Goal: Task Accomplishment & Management: Manage account settings

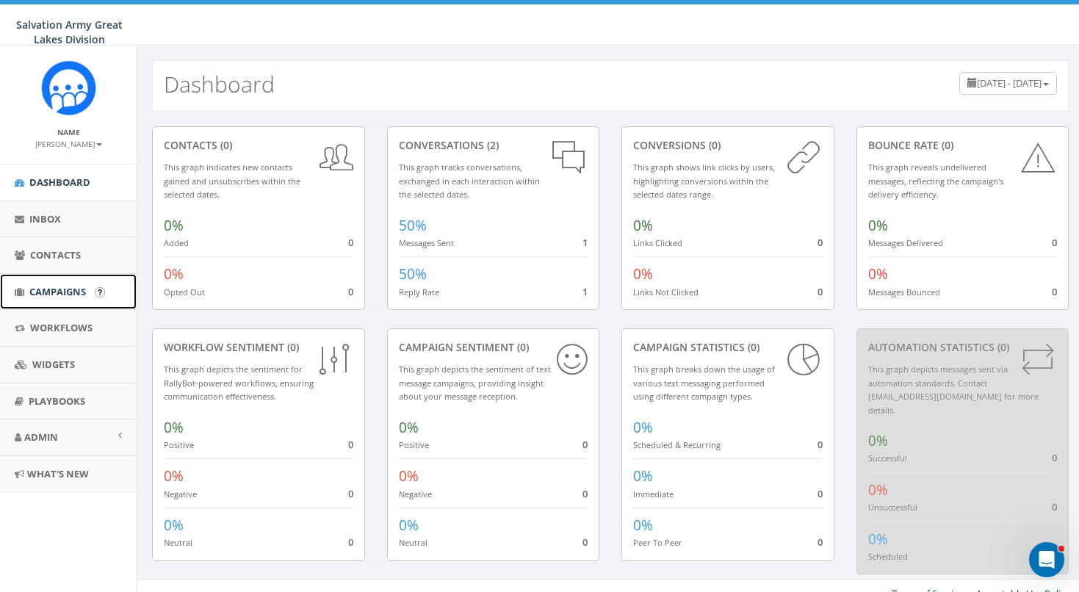
click at [48, 292] on span "Campaigns" at bounding box center [57, 291] width 57 height 13
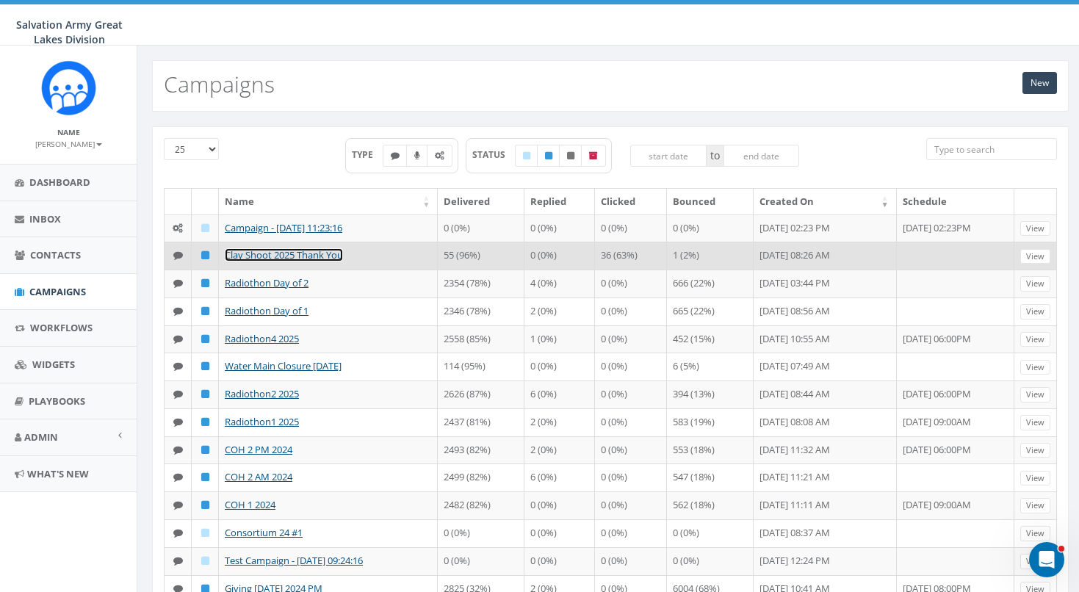
click at [308, 256] on link "Clay Shoot 2025 Thank You" at bounding box center [284, 254] width 118 height 13
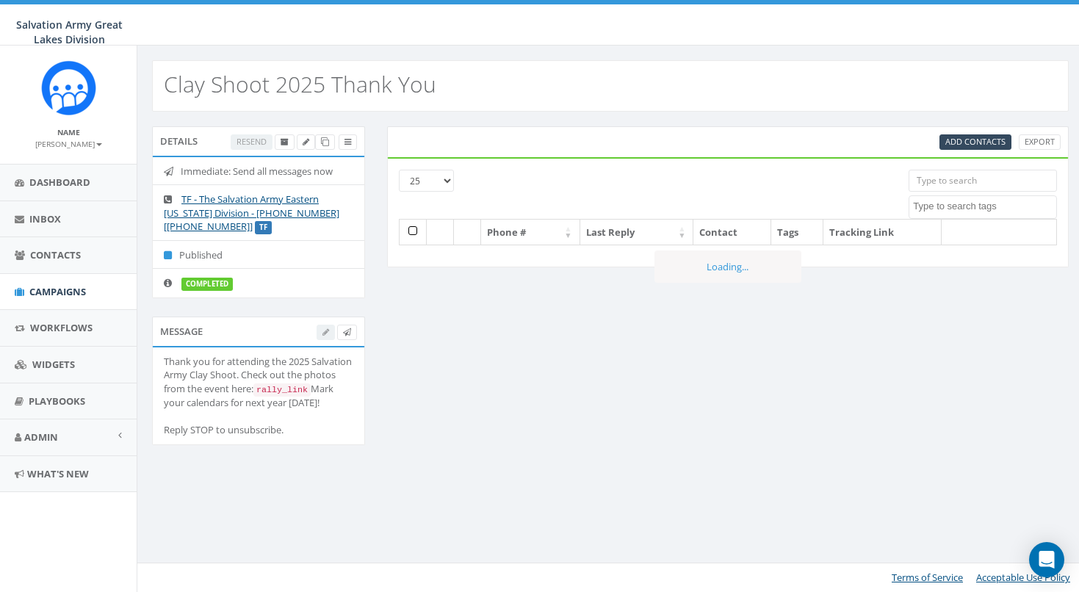
select select
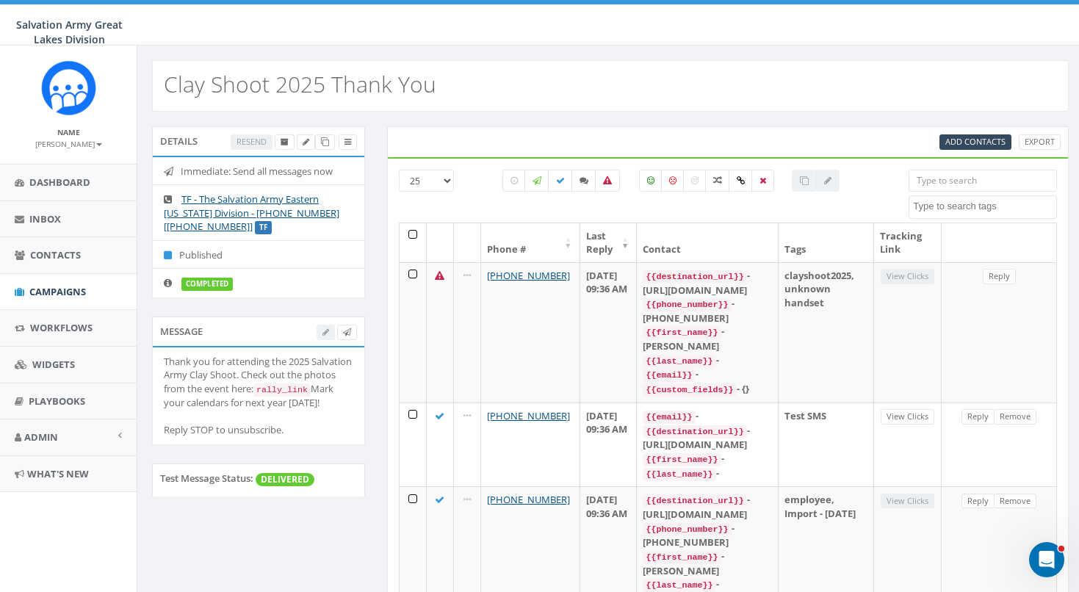
drag, startPoint x: 298, startPoint y: 468, endPoint x: 156, endPoint y: 364, distance: 176.6
click at [156, 364] on li "Thank you for attending the 2025 Salvation Army Clay Shoot. Check out the photo…" at bounding box center [259, 397] width 212 height 98
copy div "Thank you for attending the 2025 Salvation Army Clay Shoot. Check out the photo…"
click at [375, 261] on div "Details Resend Immediate: Send all messages now TF - The Salvation Army Eastern…" at bounding box center [258, 221] width 235 height 190
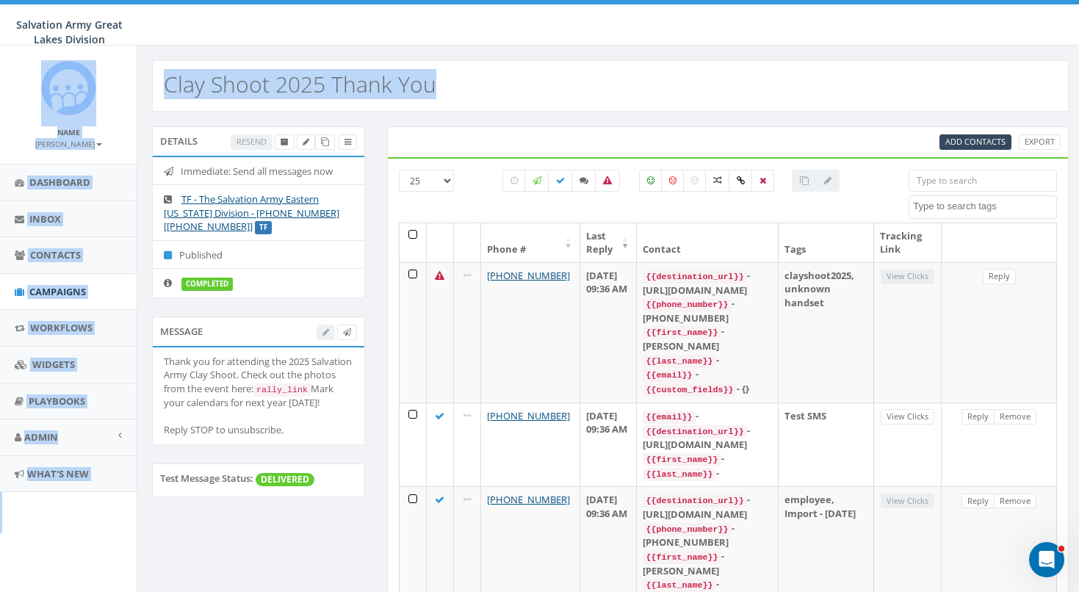
drag, startPoint x: 446, startPoint y: 84, endPoint x: 109, endPoint y: 82, distance: 337.3
click at [109, 82] on body "Salvation Army Great Lakes Division Salvation Army Great Lakes Division Profile…" at bounding box center [539, 296] width 1079 height 592
click at [478, 46] on div "Clay Shoot 2025 Thank You" at bounding box center [610, 79] width 946 height 66
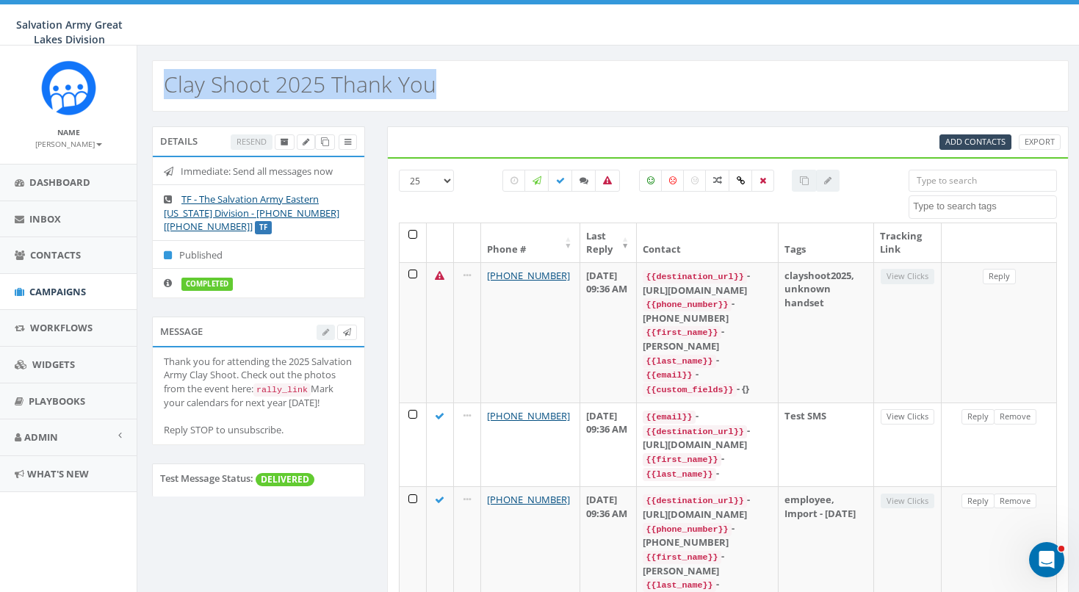
drag, startPoint x: 161, startPoint y: 87, endPoint x: 502, endPoint y: 88, distance: 340.9
click at [502, 88] on div "Clay Shoot 2025 Thank You" at bounding box center [610, 85] width 917 height 51
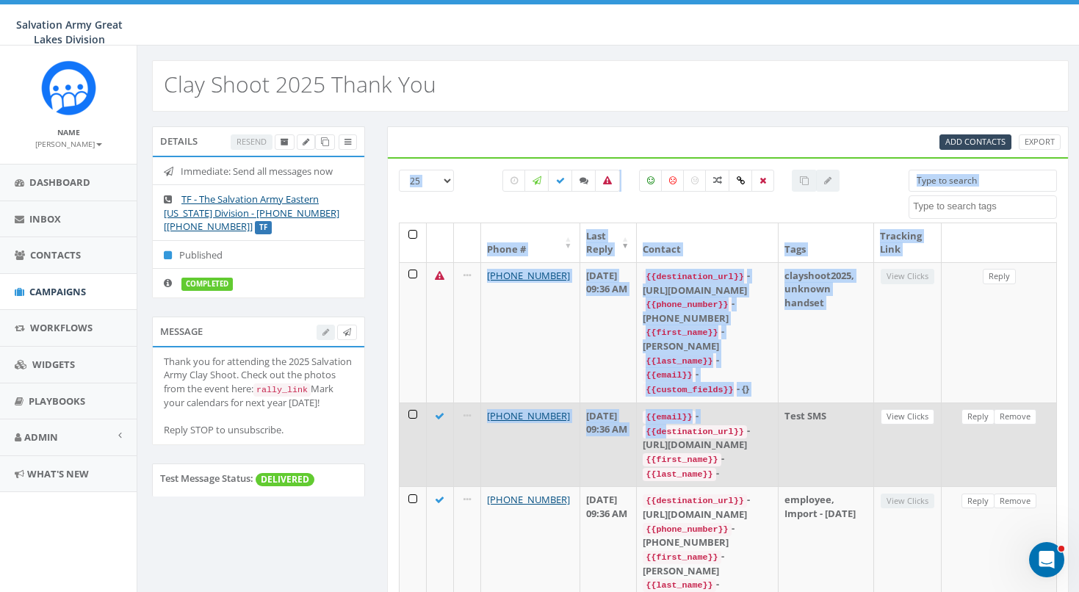
drag, startPoint x: 414, startPoint y: 137, endPoint x: 662, endPoint y: 414, distance: 372.6
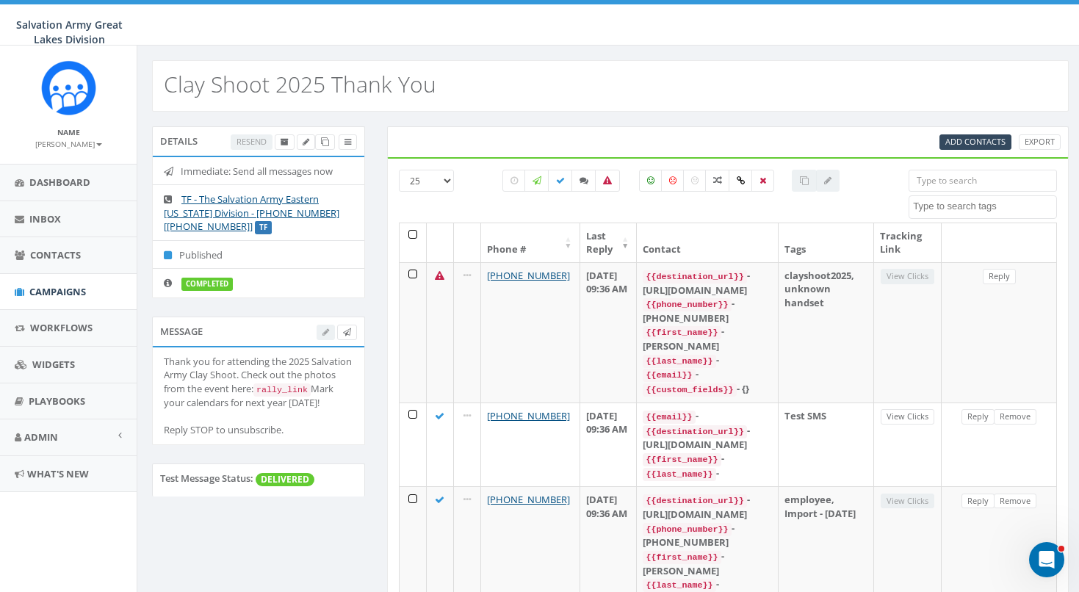
click at [365, 372] on div "Message Thank you for attending the 2025 Salvation Army Clay Shoot. Check out t…" at bounding box center [258, 390] width 235 height 147
drag, startPoint x: 291, startPoint y: 467, endPoint x: 161, endPoint y: 364, distance: 165.4
click at [161, 364] on li "Thank you for attending the 2025 Salvation Army Clay Shoot. Check out the photo…" at bounding box center [259, 397] width 212 height 98
click at [293, 424] on div "Thank you for attending the 2025 Salvation Army Clay Shoot. Check out the photo…" at bounding box center [259, 396] width 190 height 83
